Goal: Task Accomplishment & Management: Manage account settings

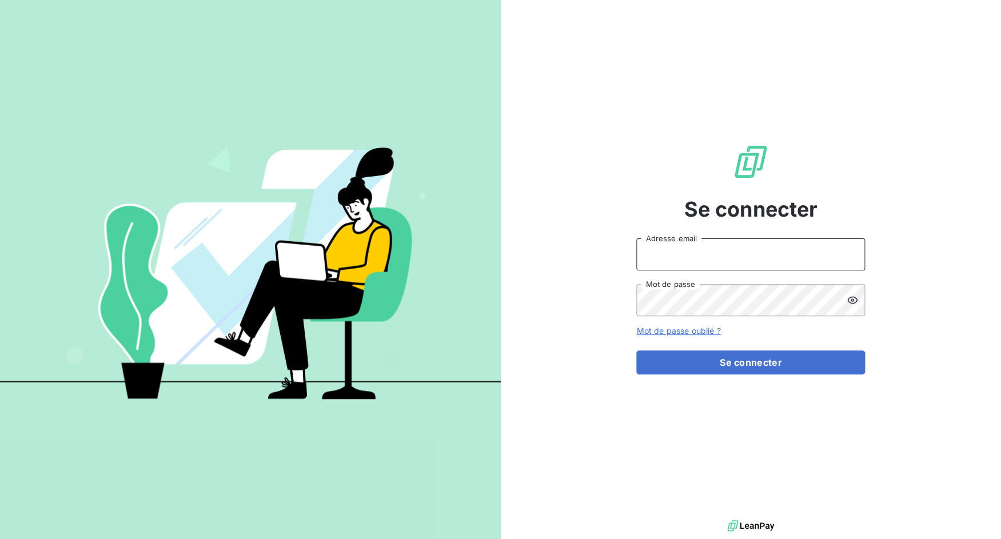
click at [688, 257] on input "Adresse email" at bounding box center [750, 254] width 229 height 32
drag, startPoint x: 679, startPoint y: 256, endPoint x: 717, endPoint y: 254, distance: 37.8
click at [717, 254] on input "admin@3dcelo" at bounding box center [750, 254] width 229 height 32
type input "admin@altecc"
click at [636, 350] on button "Se connecter" at bounding box center [750, 362] width 229 height 24
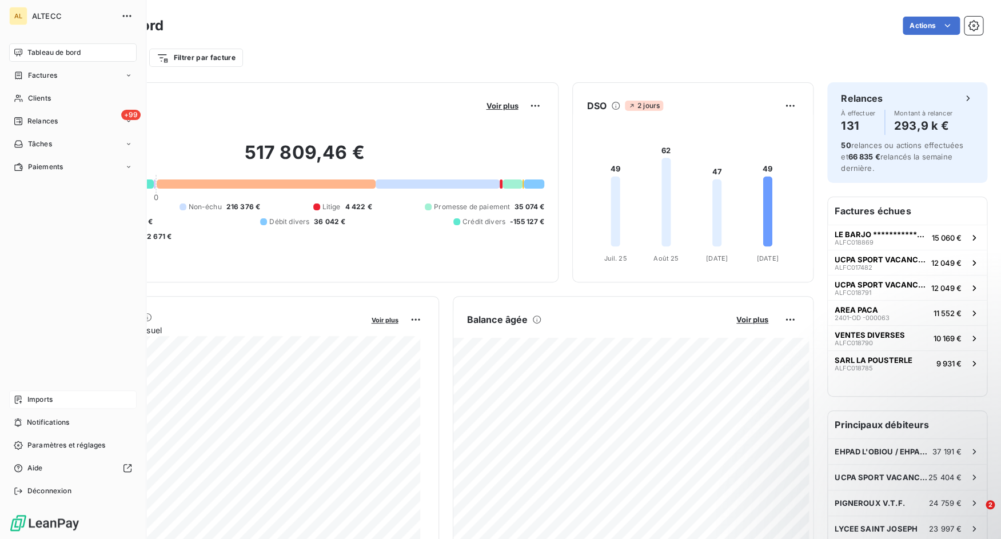
click at [17, 397] on icon at bounding box center [18, 399] width 9 height 9
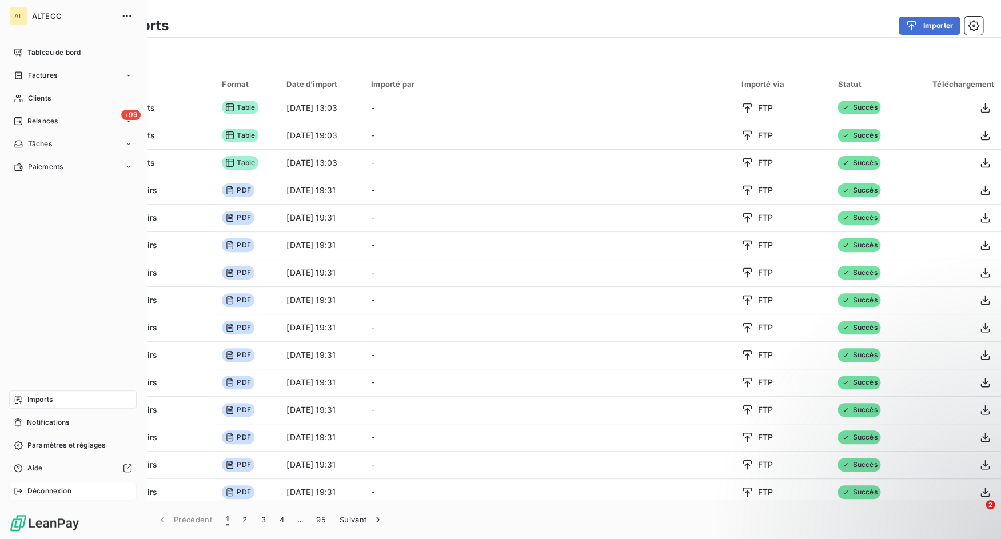
click at [29, 487] on span "Déconnexion" at bounding box center [49, 491] width 44 height 10
